Goal: Task Accomplishment & Management: Use online tool/utility

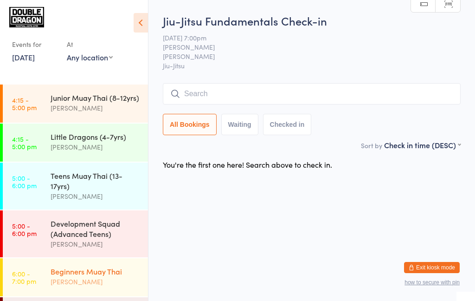
click at [95, 281] on div "[PERSON_NAME]" at bounding box center [96, 281] width 90 height 11
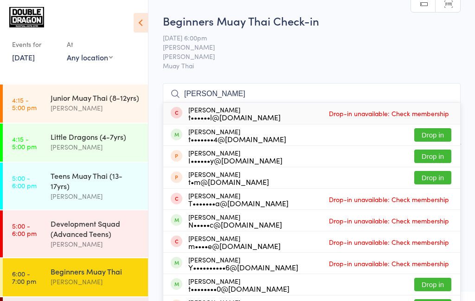
type input "[PERSON_NAME]"
click at [436, 137] on button "Drop in" at bounding box center [432, 134] width 37 height 13
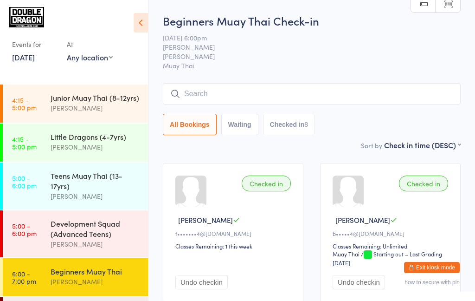
click at [264, 97] on input "search" at bounding box center [312, 93] width 298 height 21
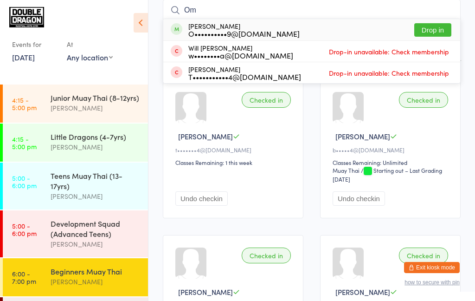
scroll to position [79, 0]
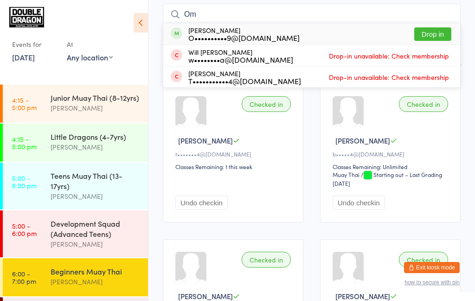
type input "Om"
click at [433, 37] on button "Drop in" at bounding box center [432, 33] width 37 height 13
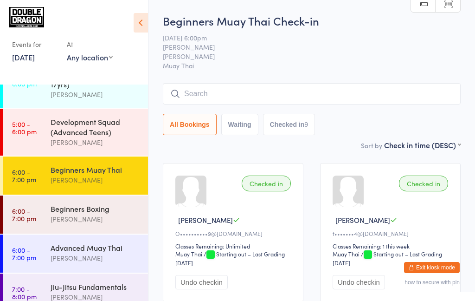
scroll to position [162, 0]
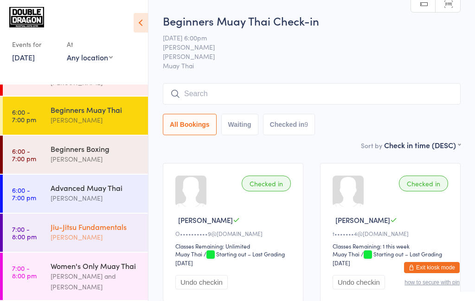
click at [107, 238] on div "[PERSON_NAME]" at bounding box center [96, 237] width 90 height 11
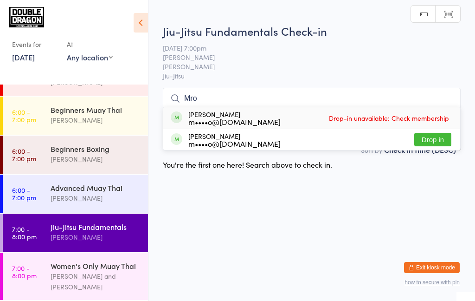
type input "Mro"
click at [442, 141] on button "Drop in" at bounding box center [432, 139] width 37 height 13
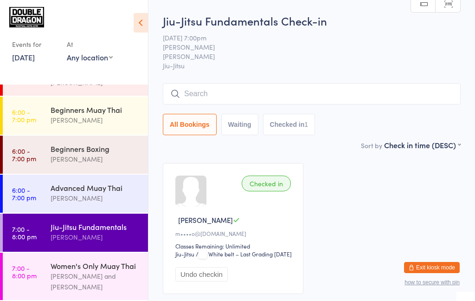
click at [89, 228] on div "Jiu-Jitsu Fundamentals" at bounding box center [96, 226] width 90 height 10
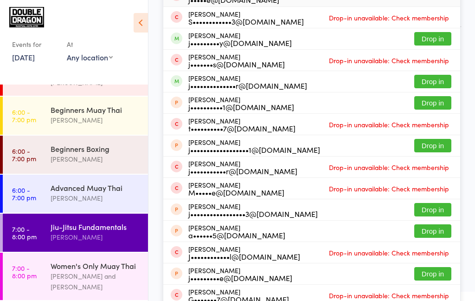
type input "Jarr"
click at [442, 82] on button "Drop in" at bounding box center [432, 81] width 37 height 13
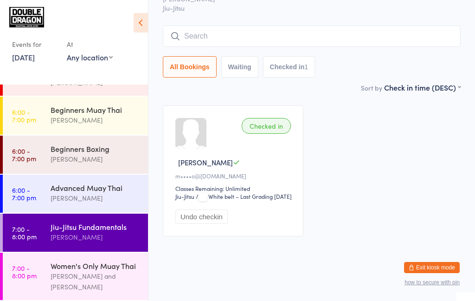
scroll to position [65, 0]
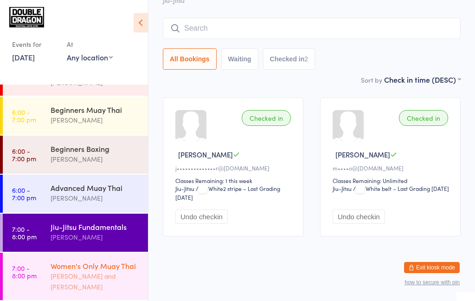
click at [84, 280] on div "[PERSON_NAME] and [PERSON_NAME]" at bounding box center [96, 281] width 90 height 21
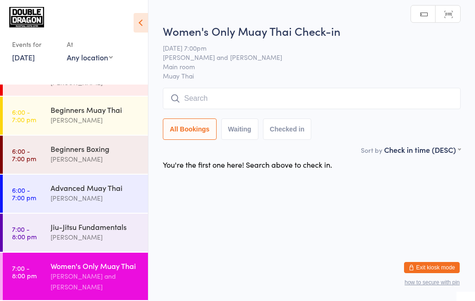
click at [217, 100] on input "search" at bounding box center [312, 98] width 298 height 21
type input "W"
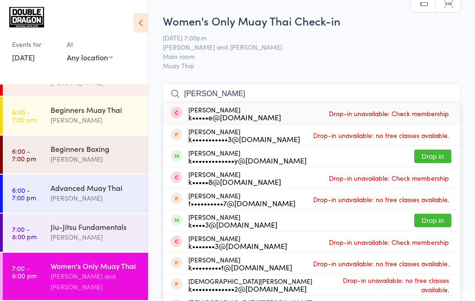
type input "[PERSON_NAME]"
click at [432, 160] on button "Drop in" at bounding box center [432, 155] width 37 height 13
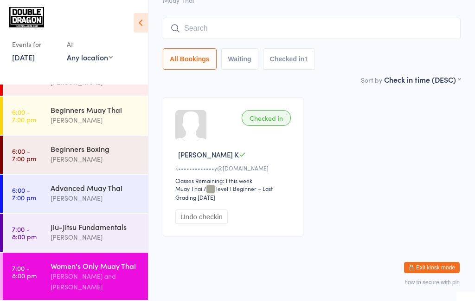
scroll to position [65, 0]
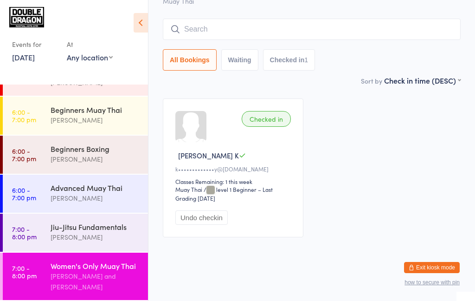
click at [383, 144] on div "Checked in [PERSON_NAME] [PERSON_NAME]•••••••••••••y@[DOMAIN_NAME] Classes Rema…" at bounding box center [312, 167] width 315 height 155
click at [69, 265] on div "Women's Only Muay Thai" at bounding box center [96, 265] width 90 height 10
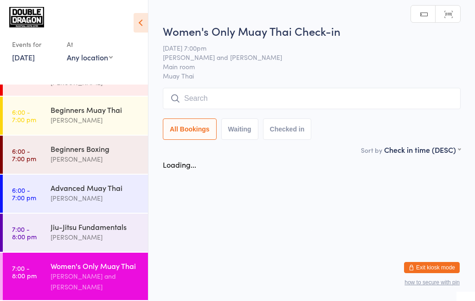
scroll to position [0, 0]
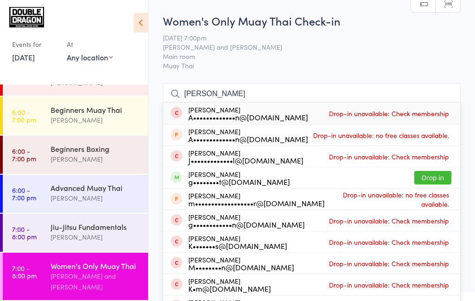
type input "[PERSON_NAME]"
click at [209, 179] on div "g••••••••t@[DOMAIN_NAME]" at bounding box center [239, 181] width 102 height 7
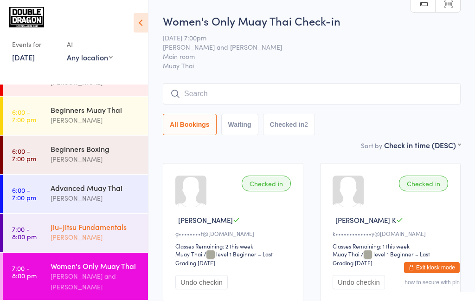
click at [86, 232] on div "[PERSON_NAME]" at bounding box center [96, 237] width 90 height 11
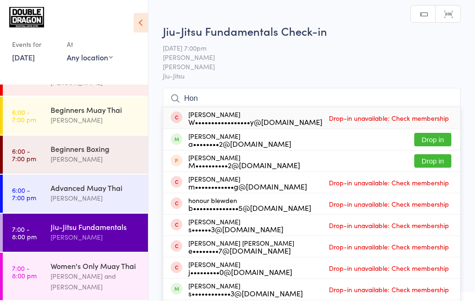
type input "Hong"
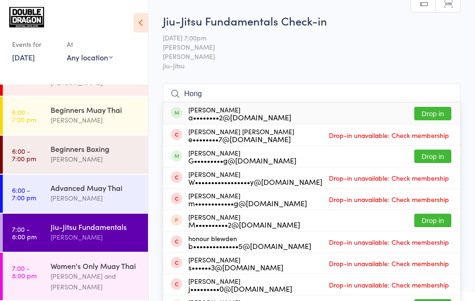
type input "Hong"
click at [432, 113] on button "Drop in" at bounding box center [432, 113] width 37 height 13
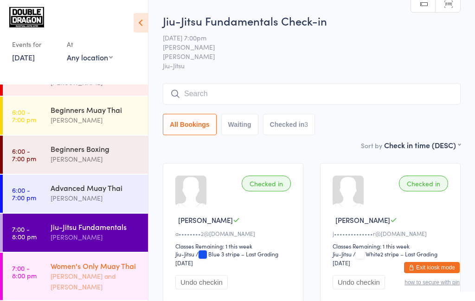
click at [80, 286] on div "[PERSON_NAME] and [PERSON_NAME]" at bounding box center [96, 281] width 90 height 21
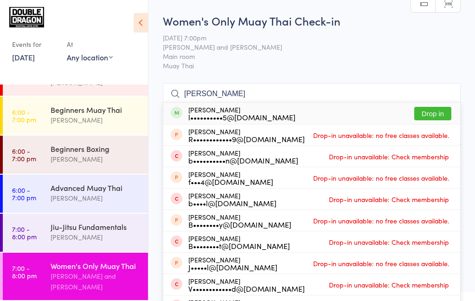
type input "[PERSON_NAME]"
click at [433, 116] on button "Drop in" at bounding box center [432, 113] width 37 height 13
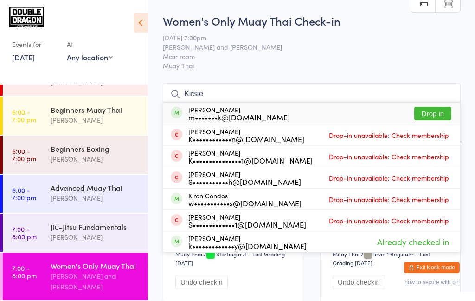
type input "Kirste"
click at [277, 120] on div "[PERSON_NAME] m•••••••k@[DOMAIN_NAME] Drop in" at bounding box center [311, 113] width 297 height 21
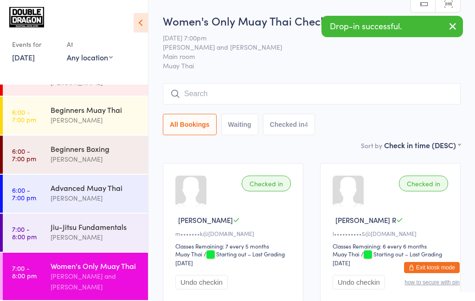
click at [452, 34] on button "button" at bounding box center [453, 26] width 20 height 21
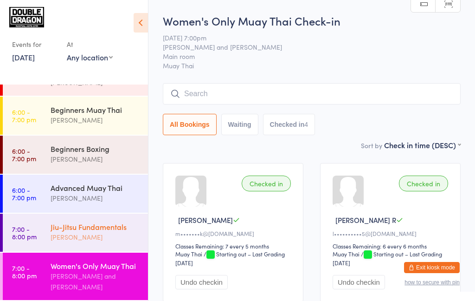
click at [92, 239] on div "[PERSON_NAME]" at bounding box center [96, 237] width 90 height 11
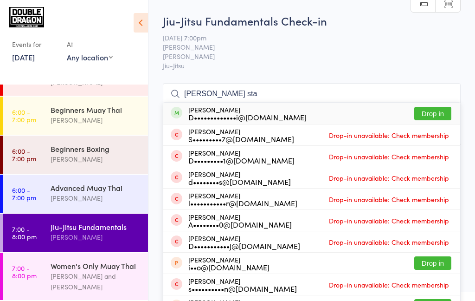
type input "[PERSON_NAME] sta"
click at [438, 116] on button "Drop in" at bounding box center [432, 113] width 37 height 13
